Goal: Find specific page/section: Find specific page/section

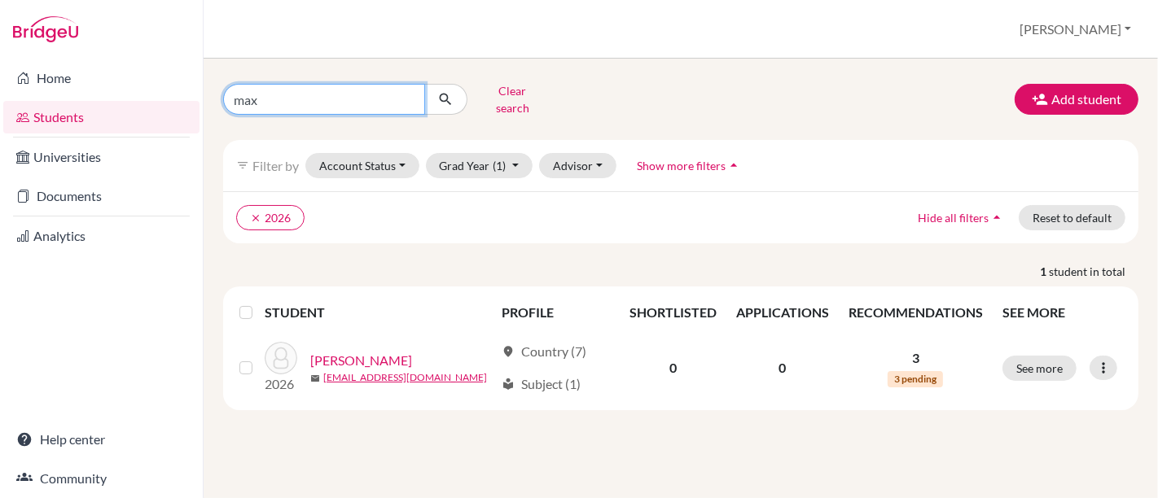
click at [271, 98] on input "max" at bounding box center [324, 99] width 202 height 31
type input "m"
type input "zin"
click button "submit" at bounding box center [445, 99] width 43 height 31
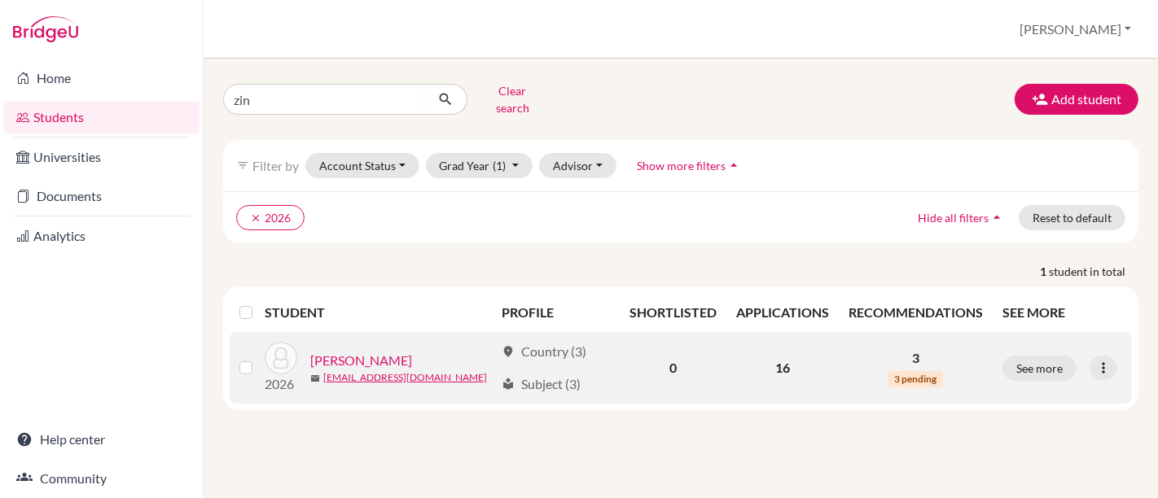
click at [336, 351] on link "[PERSON_NAME]" at bounding box center [361, 361] width 102 height 20
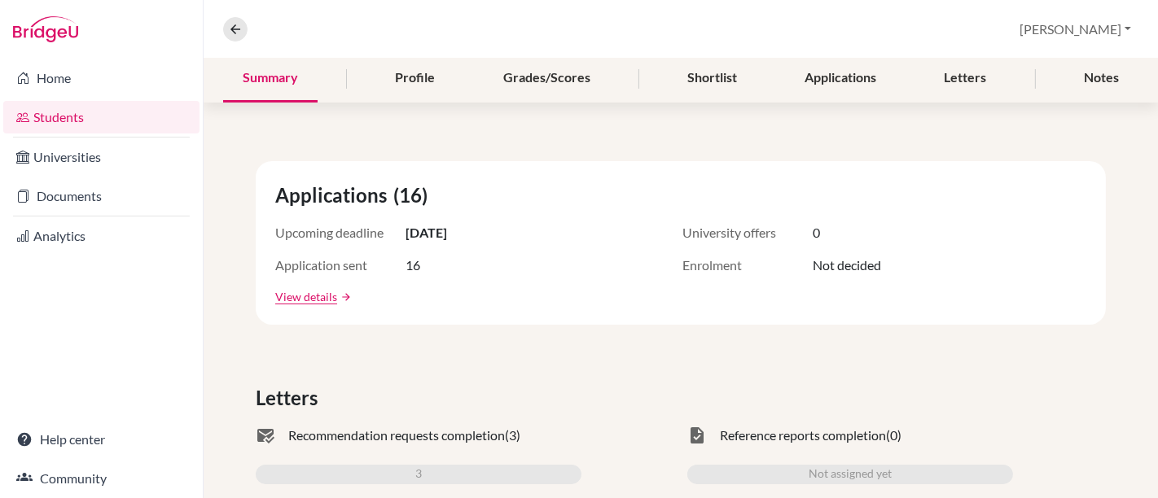
scroll to position [202, 0]
click at [857, 72] on div "Applications" at bounding box center [840, 79] width 111 height 48
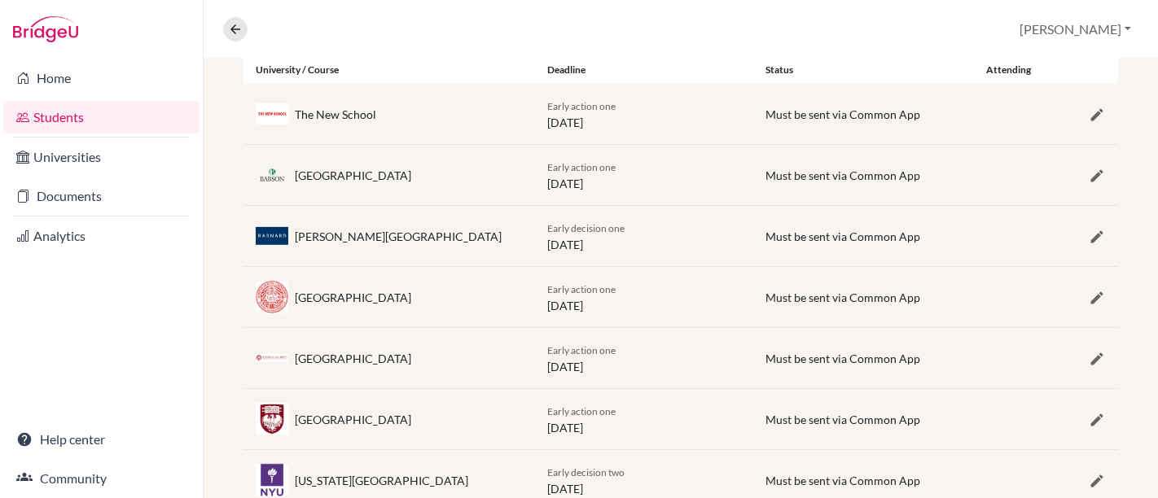
scroll to position [356, 0]
